Goal: Transaction & Acquisition: Purchase product/service

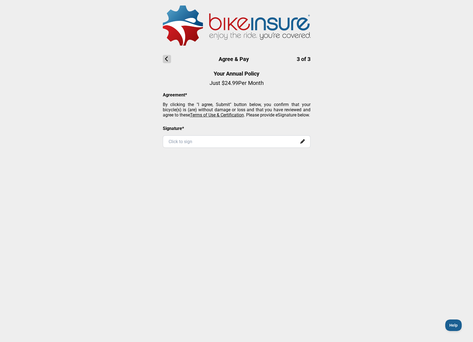
click at [201, 148] on div "Click to sign" at bounding box center [237, 141] width 148 height 12
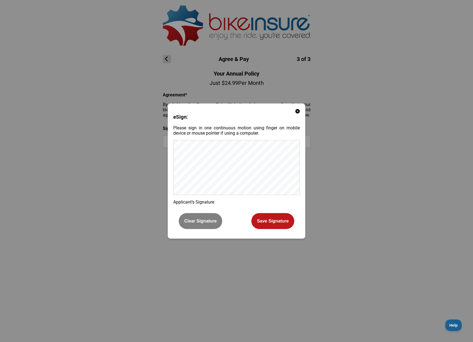
click at [266, 222] on button "Save Signature" at bounding box center [272, 221] width 43 height 16
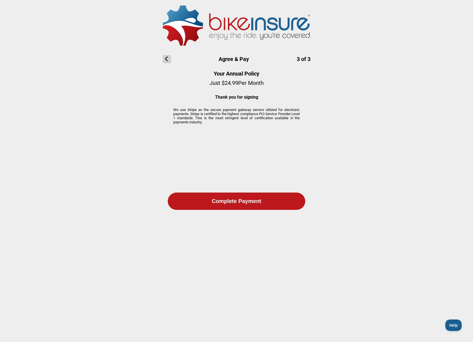
click at [311, 289] on main "Agree & Pay 3 of 3 Your Annual Policy Just $ 24.99 Per Month Thank you for sign…" at bounding box center [236, 158] width 473 height 317
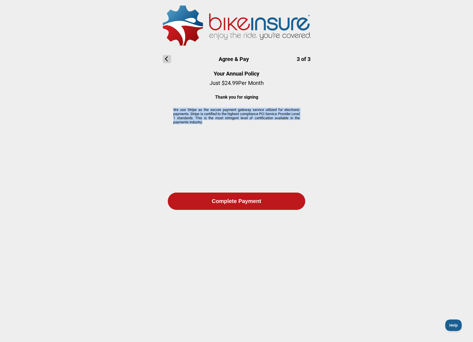
drag, startPoint x: 173, startPoint y: 109, endPoint x: 214, endPoint y: 121, distance: 42.6
click at [214, 121] on p "We use Stripe as the secure payment gateway service utilized for electronic pay…" at bounding box center [236, 116] width 126 height 16
copy p "We use Stripe as the secure payment gateway service utilized for electronic pay…"
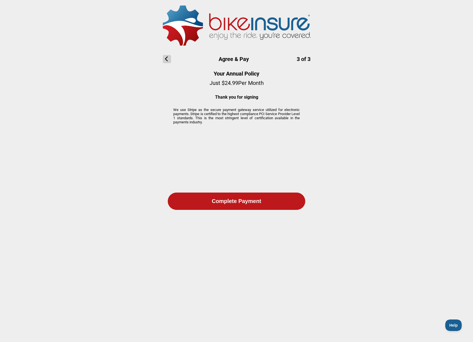
click at [356, 164] on main "Agree & Pay 3 of 3 Your Annual Policy Just $ 24.99 Per Month Thank you for sign…" at bounding box center [236, 158] width 473 height 317
click at [115, 139] on main "Agree & Pay 3 of 3 Your Annual Policy Just $ 24.99 Per Month Thank you for sign…" at bounding box center [236, 158] width 473 height 317
click at [365, 171] on main "Agree & Pay 3 of 3 Your Annual Policy Just $ 24.99 Per Month Thank you for sign…" at bounding box center [236, 158] width 473 height 317
click at [361, 75] on main "Agree & Pay 3 of 3 Your Annual Policy Just $ 24.99 Per Month Thank you for sign…" at bounding box center [236, 158] width 473 height 317
